Goal: Transaction & Acquisition: Download file/media

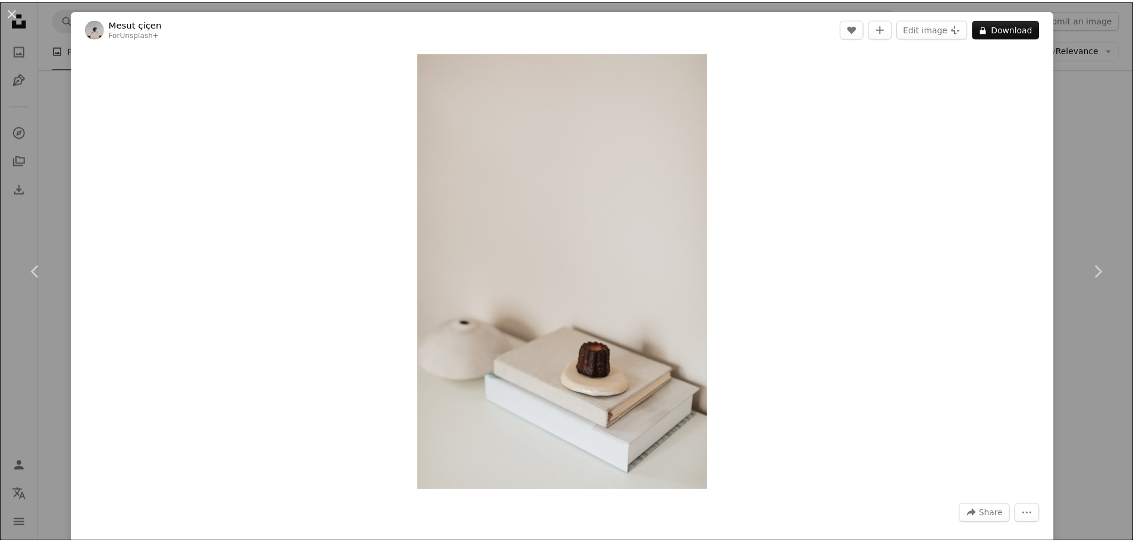
scroll to position [40472, 0]
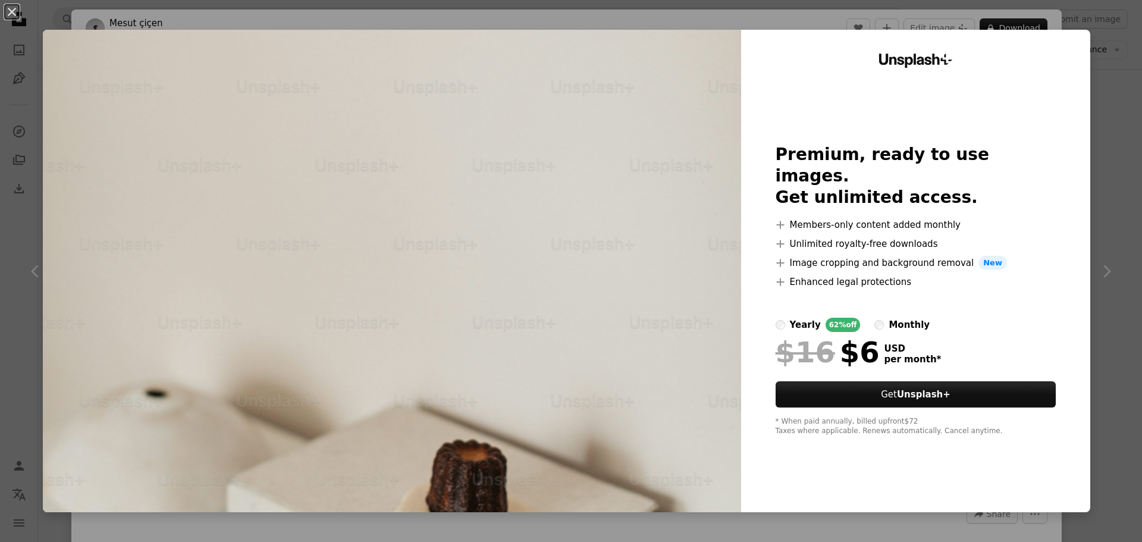
click at [1091, 18] on div "An X shape Unsplash+ Premium, ready to use images. Get unlimited access. A plus…" at bounding box center [571, 271] width 1142 height 542
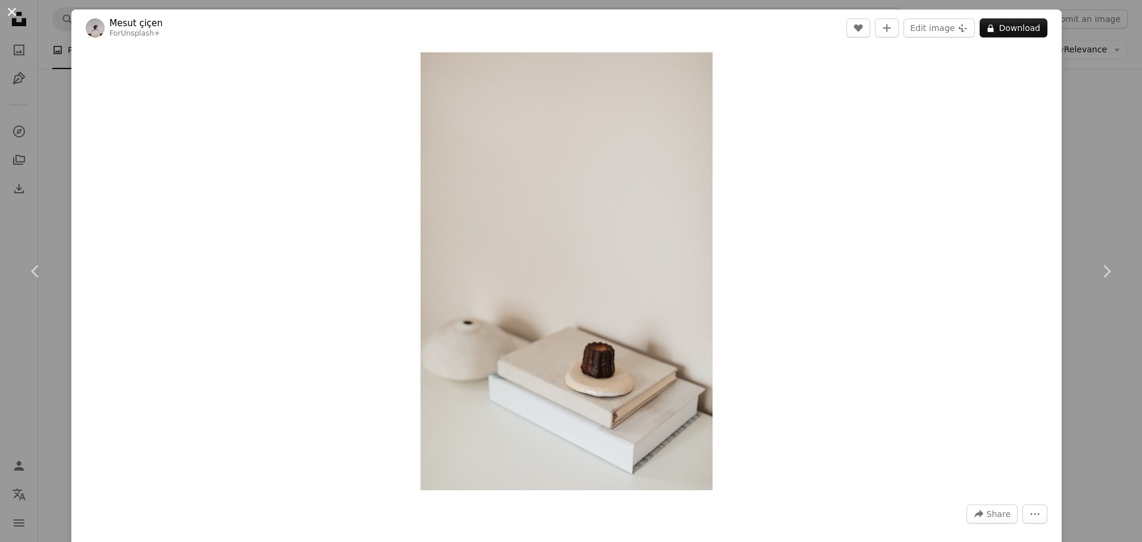
click at [12, 15] on button "An X shape" at bounding box center [12, 12] width 14 height 14
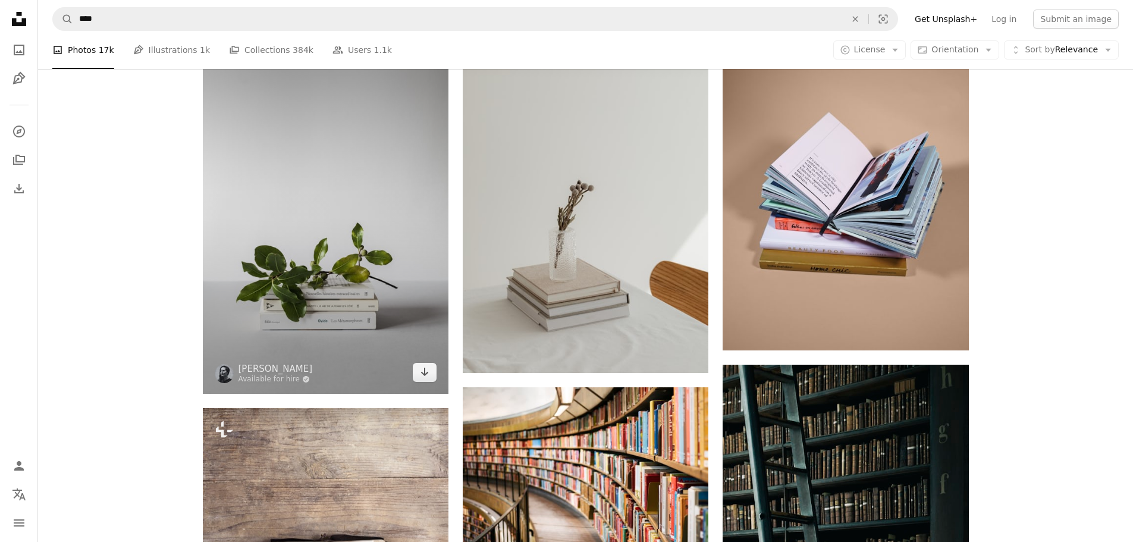
scroll to position [910, 0]
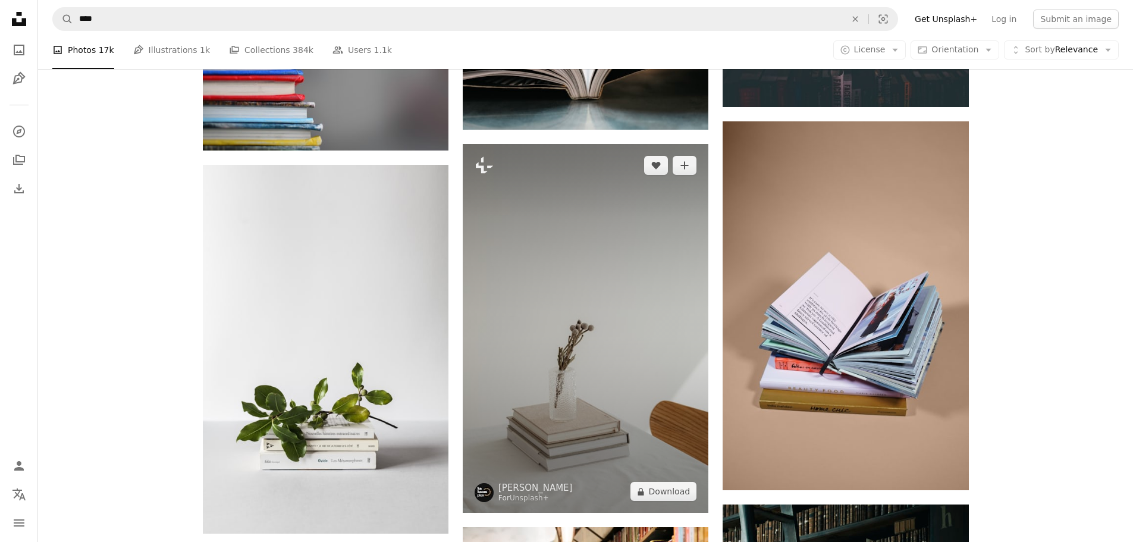
click at [574, 288] on img at bounding box center [586, 328] width 246 height 369
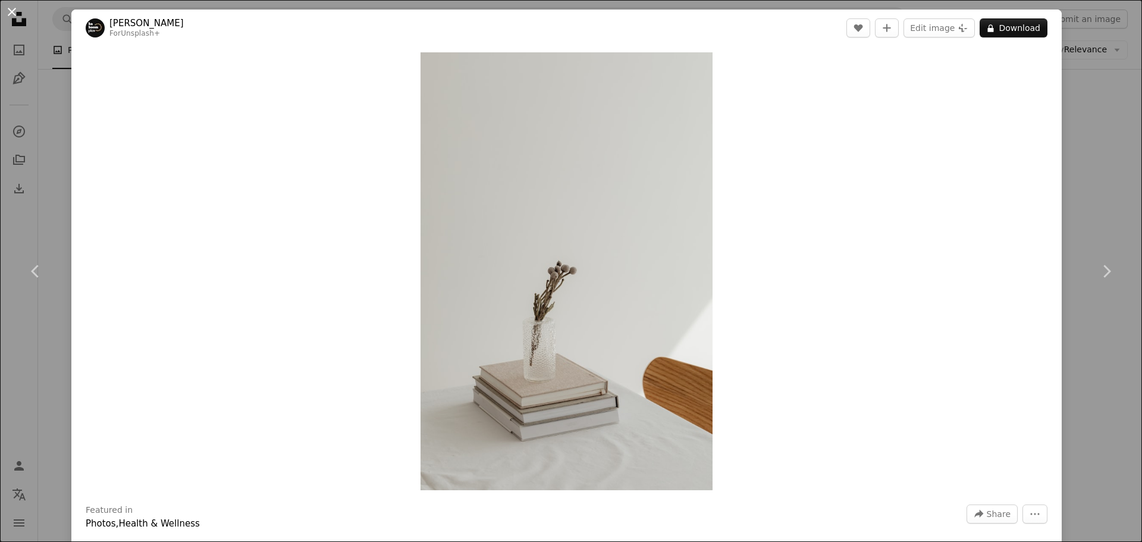
click at [9, 10] on button "An X shape" at bounding box center [12, 12] width 14 height 14
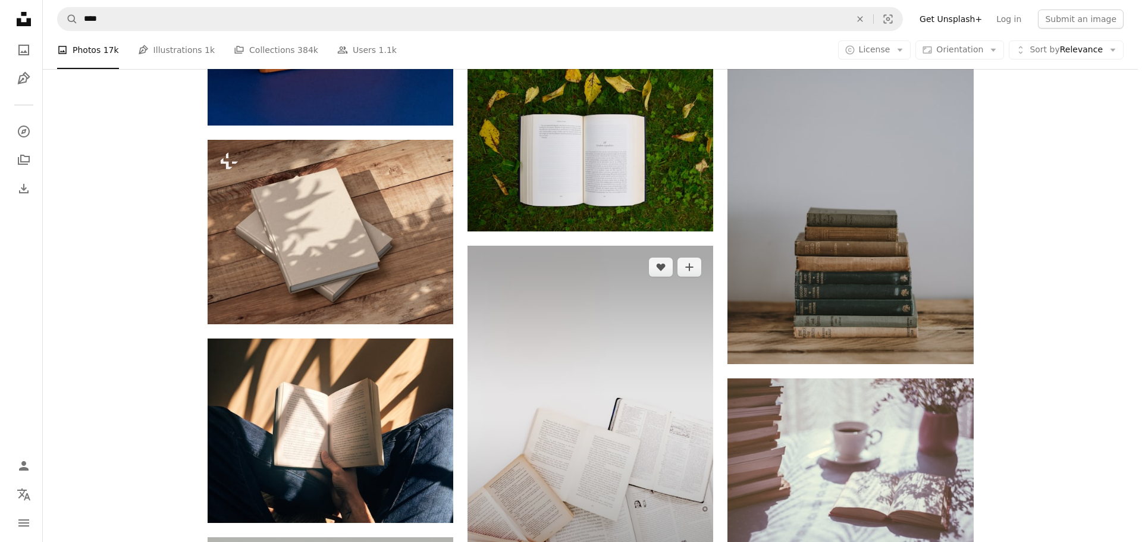
scroll to position [2379, 0]
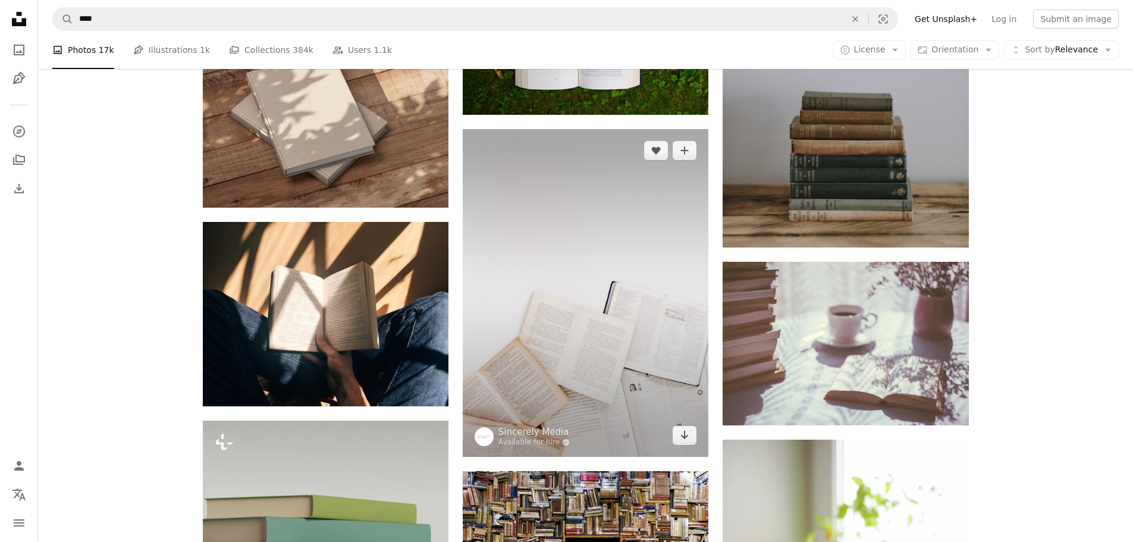
click at [603, 338] on img at bounding box center [586, 293] width 246 height 328
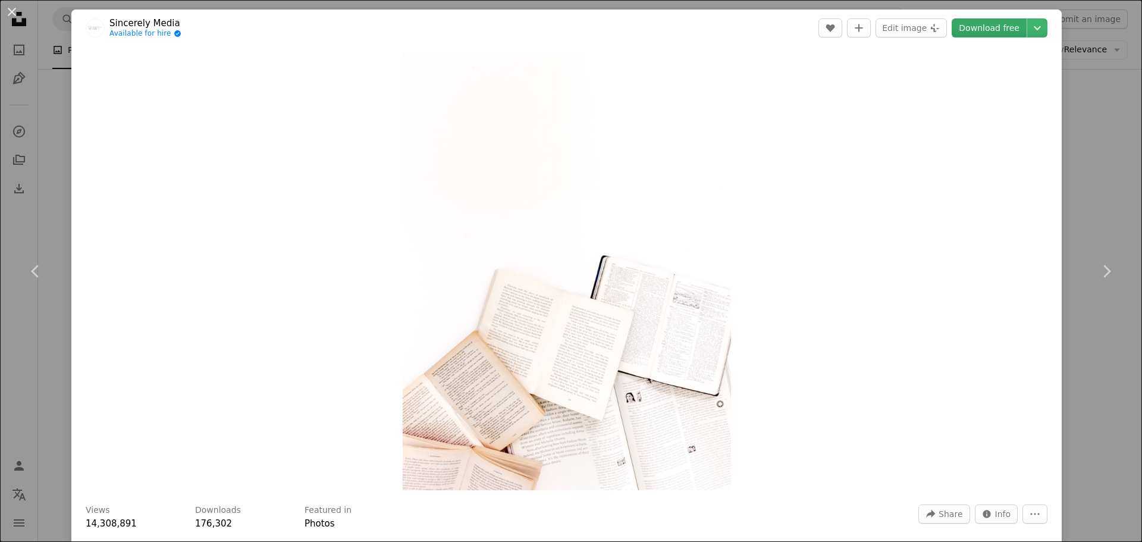
click at [973, 28] on link "Download free" at bounding box center [989, 27] width 75 height 19
